Goal: Check status: Check status

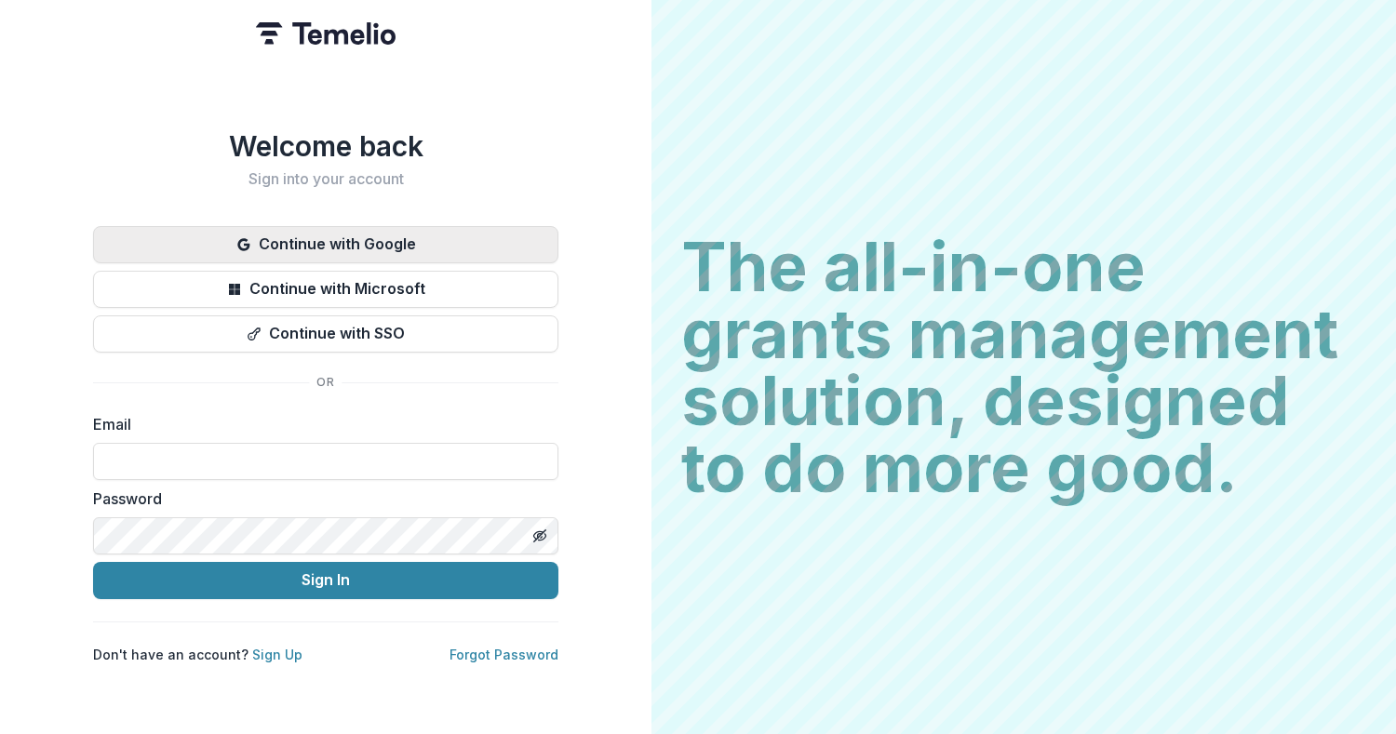
click at [282, 248] on button "Continue with Google" at bounding box center [325, 244] width 465 height 37
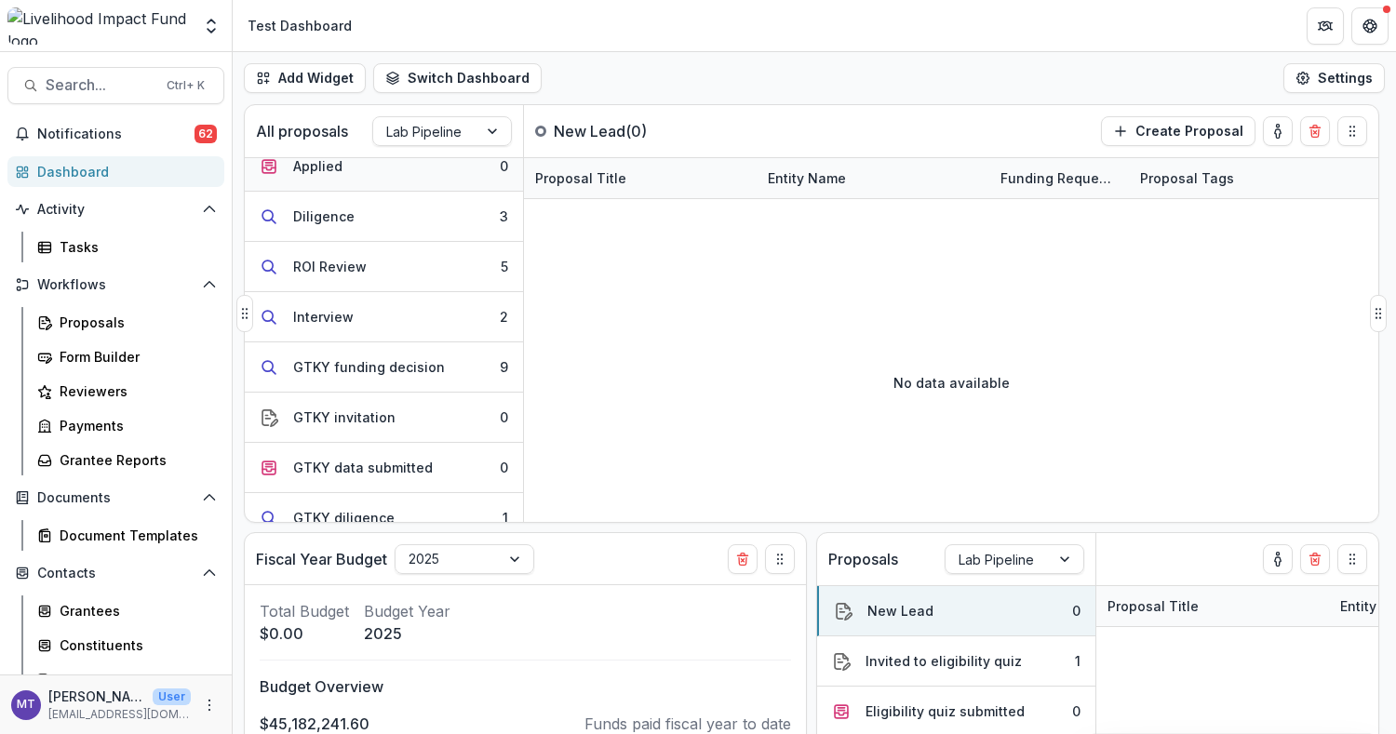
scroll to position [219, 0]
click at [410, 364] on div "GTKY funding decision" at bounding box center [369, 366] width 152 height 20
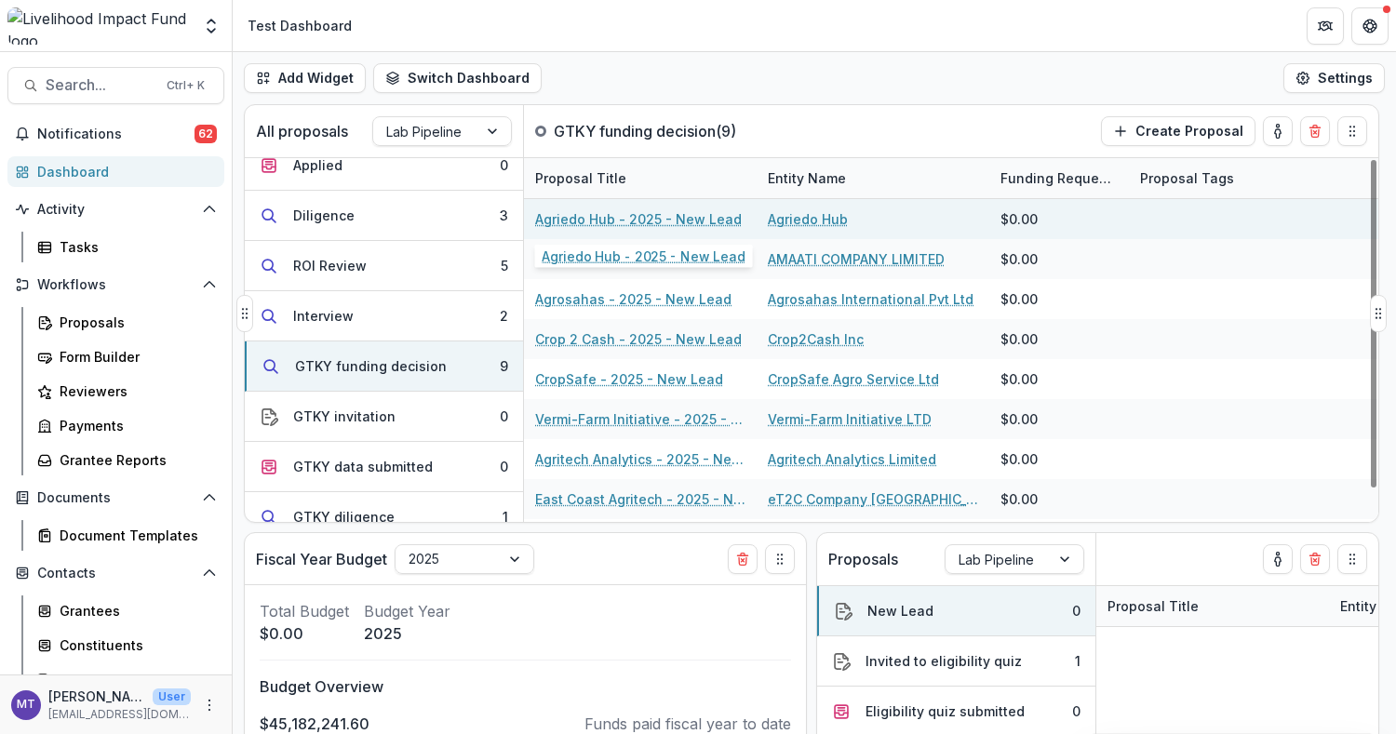
click at [661, 214] on link "Agriedo Hub - 2025 - New Lead" at bounding box center [638, 219] width 207 height 20
